Goal: Information Seeking & Learning: Learn about a topic

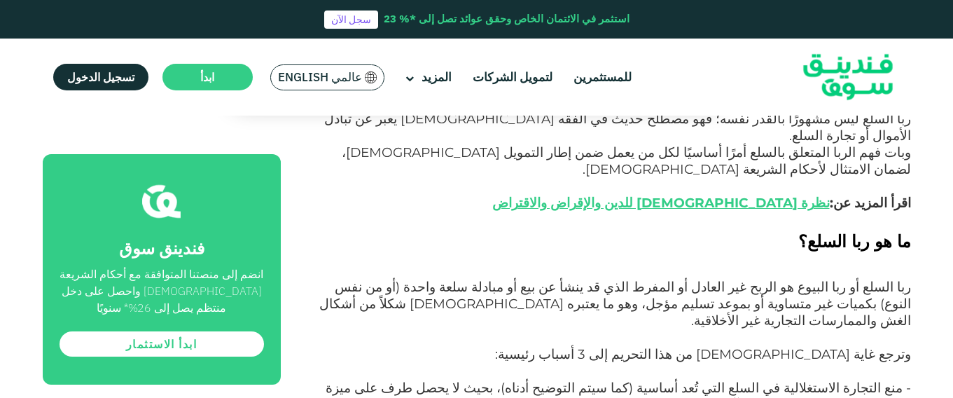
scroll to position [673, 0]
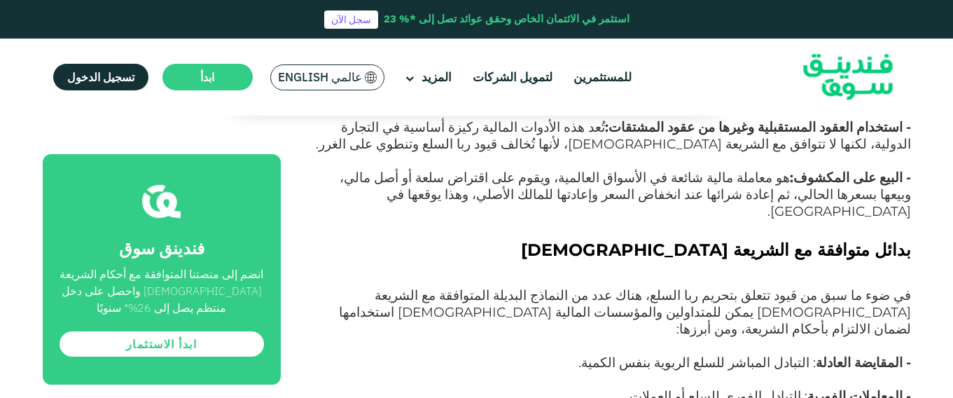
scroll to position [1961, 0]
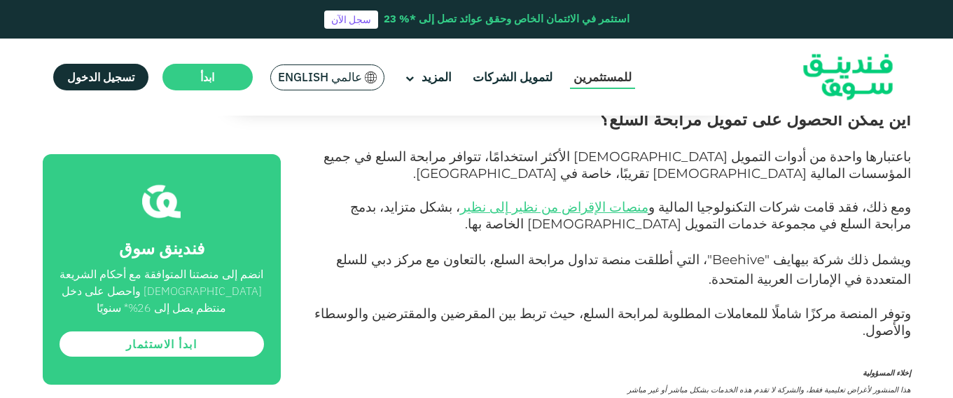
scroll to position [1541, 0]
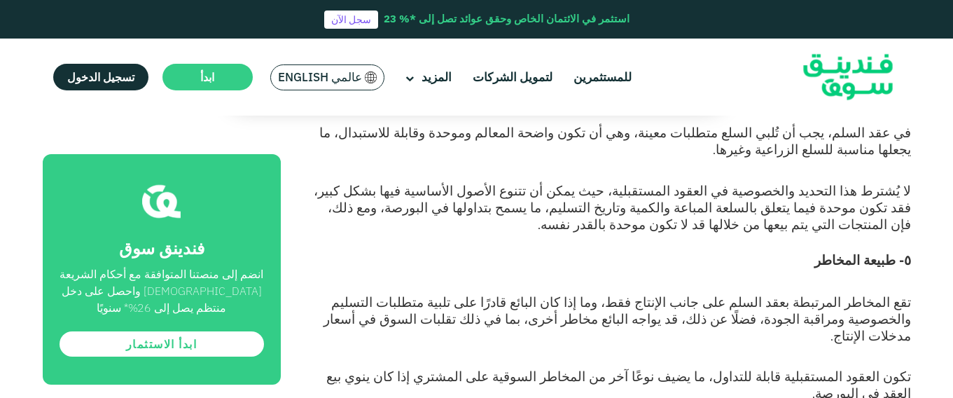
scroll to position [1653, 0]
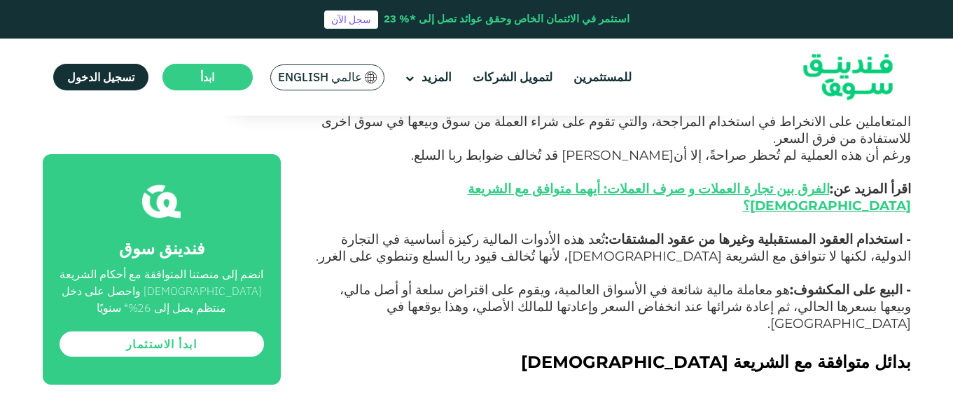
scroll to position [1905, 0]
